Goal: Transaction & Acquisition: Book appointment/travel/reservation

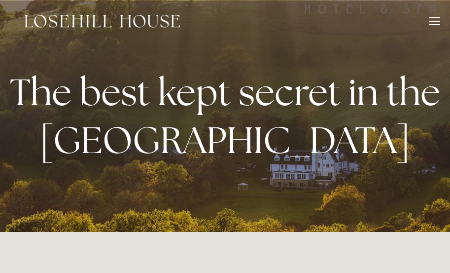
click at [429, 15] on div "Rooms Rooms Your Stay Book a stay Offers Spa About" at bounding box center [225, 21] width 430 height 42
click at [431, 21] on div at bounding box center [434, 21] width 11 height 1
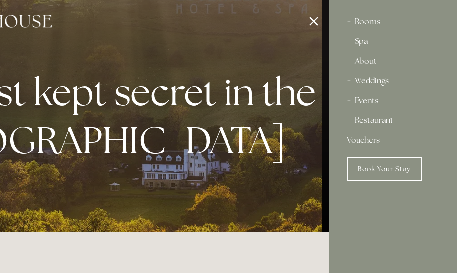
click at [351, 39] on div "Spa" at bounding box center [393, 42] width 93 height 20
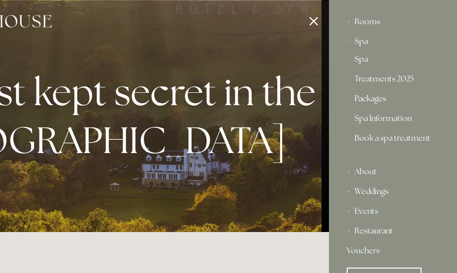
click at [377, 97] on link "Packages" at bounding box center [393, 101] width 77 height 12
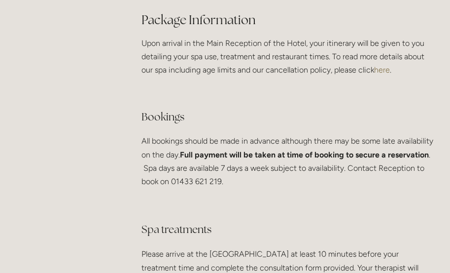
scroll to position [1873, 0]
